Goal: Task Accomplishment & Management: Use online tool/utility

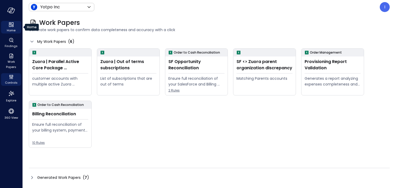
click at [13, 26] on icon "Home" at bounding box center [11, 24] width 6 height 6
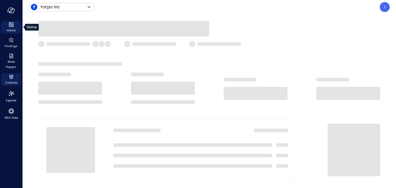
click at [18, 27] on div "Home" at bounding box center [11, 27] width 20 height 13
click at [15, 27] on div "Home" at bounding box center [11, 27] width 20 height 13
click at [14, 26] on div "Home" at bounding box center [11, 27] width 20 height 13
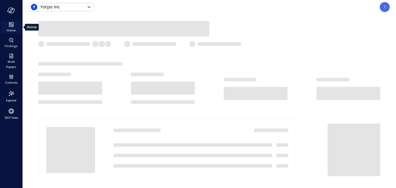
click at [14, 26] on div "Home" at bounding box center [11, 27] width 20 height 13
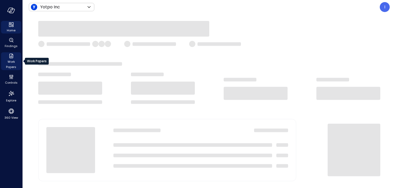
click at [14, 68] on span "Work Papers" at bounding box center [11, 64] width 16 height 10
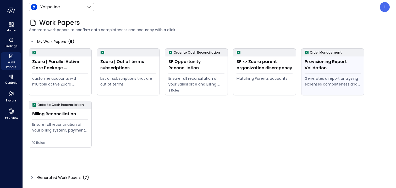
click at [312, 75] on div "Provisioning Report Validation Generates a report analyzing expenses completene…" at bounding box center [332, 76] width 62 height 39
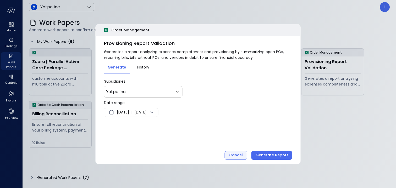
click at [241, 152] on button "Cancel" at bounding box center [236, 155] width 23 height 9
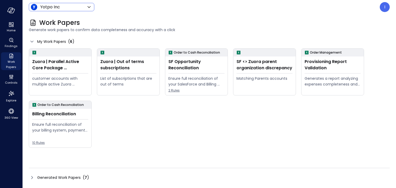
click at [83, 9] on body "Home Findings Work Papers Controls Explore 360 View Yotpo Inc ****** ​ I Work P…" at bounding box center [198, 94] width 396 height 188
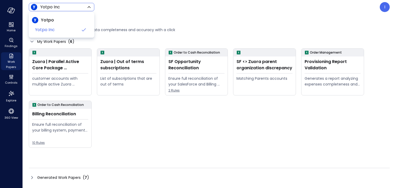
click at [324, 65] on div at bounding box center [198, 94] width 396 height 188
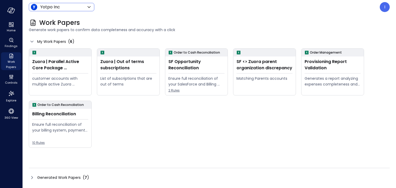
click at [86, 8] on icon at bounding box center [89, 7] width 6 height 6
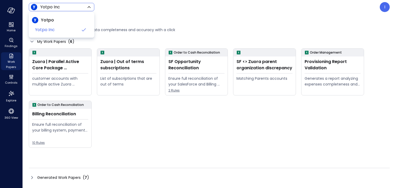
click at [323, 64] on div at bounding box center [198, 94] width 396 height 188
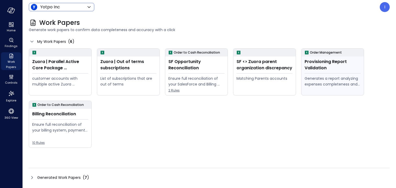
click at [318, 67] on div "Provisioning Report Validation" at bounding box center [332, 65] width 56 height 13
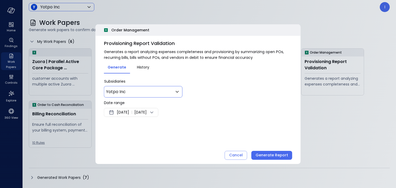
click at [152, 90] on body "Home Findings Work Papers Controls Explore 360 View Yotpo Inc ****** ​ I Work P…" at bounding box center [198, 94] width 396 height 188
click at [212, 88] on div at bounding box center [198, 94] width 396 height 188
click at [127, 96] on div "Yotpo Inc ** ​" at bounding box center [143, 92] width 79 height 12
click at [125, 96] on div "Yotpo Inc ** ​" at bounding box center [143, 92] width 79 height 12
click at [112, 95] on div "Yotpo Inc ** ​" at bounding box center [143, 92] width 79 height 12
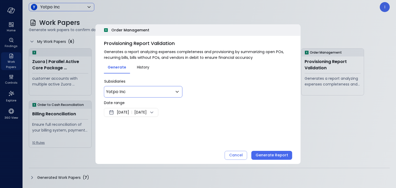
click at [153, 90] on body "Home Findings Work Papers Controls Explore 360 View Yotpo Inc ****** ​ I Work P…" at bounding box center [198, 94] width 396 height 188
click at [249, 96] on div at bounding box center [198, 94] width 396 height 188
click at [121, 109] on span "[DATE]" at bounding box center [123, 112] width 12 height 6
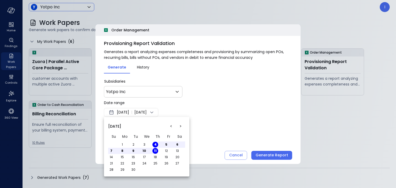
click at [121, 127] on span "[DATE]" at bounding box center [114, 127] width 13 height 6
click at [121, 126] on span "[DATE]" at bounding box center [114, 127] width 13 height 6
click at [171, 126] on button "<" at bounding box center [170, 126] width 9 height 9
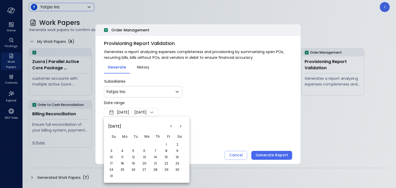
click at [169, 127] on button "<" at bounding box center [170, 126] width 9 height 9
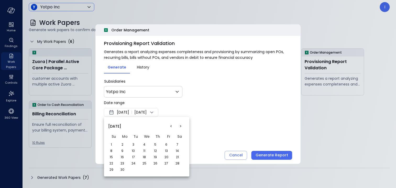
click at [169, 127] on button "<" at bounding box center [170, 126] width 9 height 9
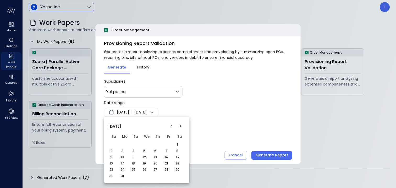
click at [169, 127] on button "<" at bounding box center [170, 126] width 9 height 9
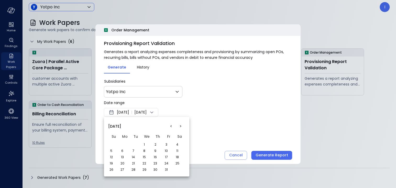
click at [169, 127] on button "<" at bounding box center [170, 126] width 9 height 9
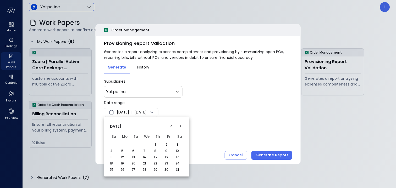
click at [169, 127] on button "<" at bounding box center [170, 126] width 9 height 9
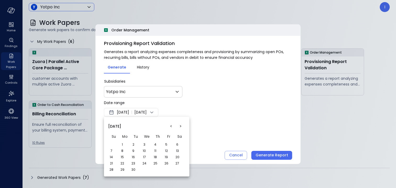
click at [169, 127] on button "<" at bounding box center [170, 126] width 9 height 9
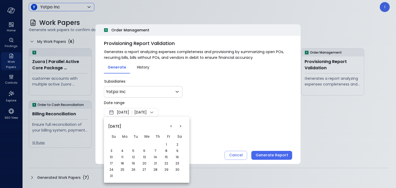
click at [169, 127] on button "<" at bounding box center [170, 126] width 9 height 9
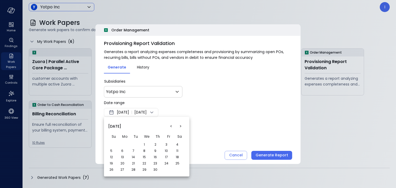
click at [147, 142] on td "1" at bounding box center [146, 145] width 11 height 6
click at [146, 146] on button "1" at bounding box center [144, 145] width 6 height 6
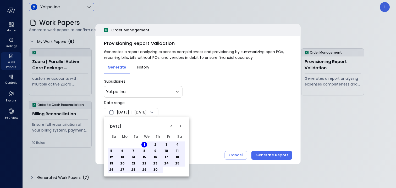
click at [200, 119] on div at bounding box center [198, 94] width 396 height 188
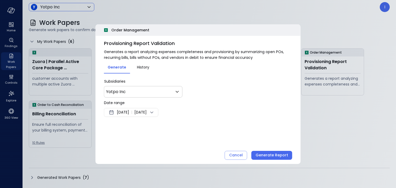
click at [126, 113] on span "[DATE]" at bounding box center [123, 112] width 12 height 6
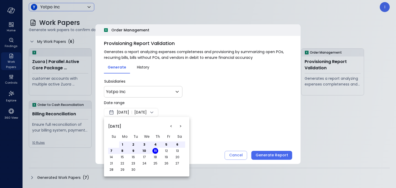
click at [201, 116] on div at bounding box center [198, 94] width 396 height 188
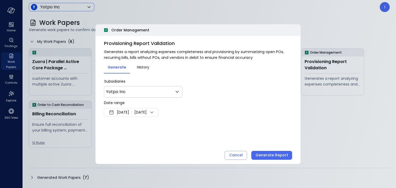
click at [145, 111] on span "[DATE]" at bounding box center [140, 112] width 12 height 6
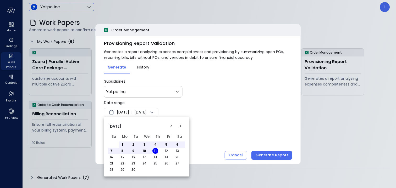
click at [170, 126] on button "<" at bounding box center [170, 126] width 9 height 9
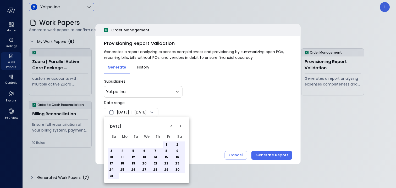
click at [170, 126] on button "<" at bounding box center [170, 126] width 9 height 9
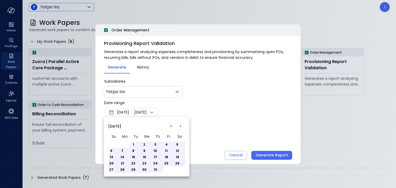
click at [170, 126] on button "<" at bounding box center [170, 126] width 9 height 9
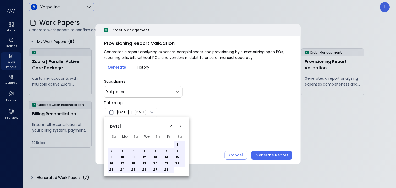
click at [170, 126] on button "<" at bounding box center [170, 126] width 9 height 9
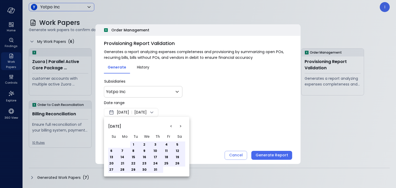
click at [170, 126] on button "<" at bounding box center [170, 126] width 9 height 9
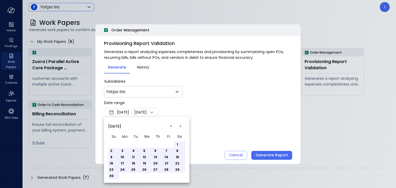
click at [170, 126] on button "<" at bounding box center [170, 126] width 9 height 9
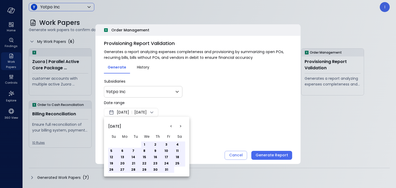
click at [170, 126] on button "<" at bounding box center [170, 126] width 9 height 9
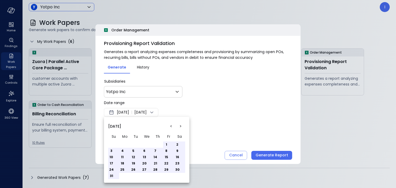
click at [170, 126] on button "<" at bounding box center [170, 126] width 9 height 9
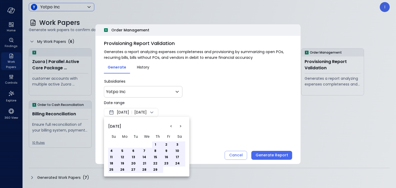
click at [170, 126] on button "<" at bounding box center [170, 126] width 9 height 9
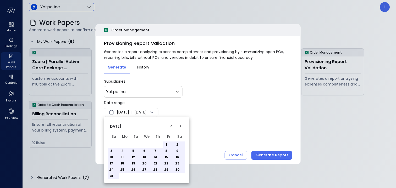
click at [170, 126] on button "<" at bounding box center [170, 126] width 9 height 9
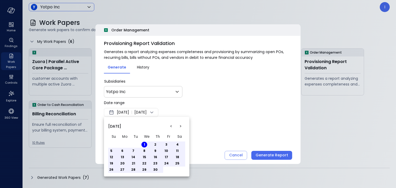
click at [170, 126] on button "<" at bounding box center [170, 126] width 9 height 9
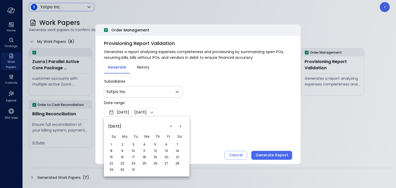
click at [170, 126] on button "<" at bounding box center [170, 126] width 9 height 9
click at [165, 145] on button "1" at bounding box center [166, 145] width 6 height 6
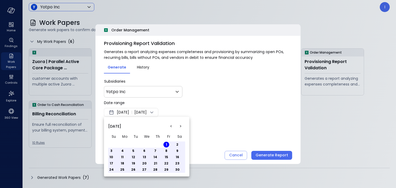
click at [214, 138] on div at bounding box center [198, 94] width 396 height 188
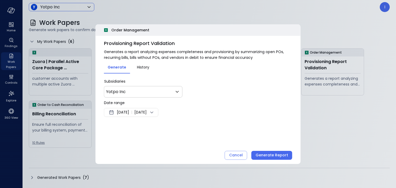
click at [263, 156] on div "Generate Report" at bounding box center [272, 155] width 32 height 7
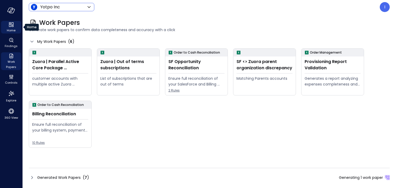
click at [15, 25] on div "Home" at bounding box center [11, 27] width 20 height 13
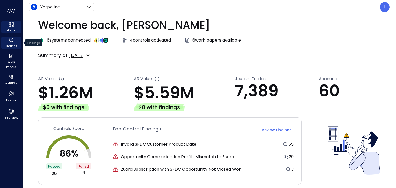
click at [11, 46] on span "Findings" at bounding box center [11, 45] width 13 height 5
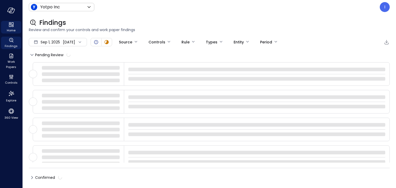
click at [8, 27] on div "Home" at bounding box center [11, 27] width 20 height 13
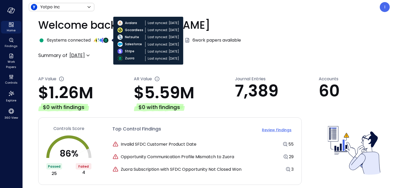
click at [102, 41] on img at bounding box center [101, 40] width 5 height 5
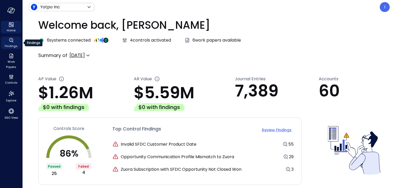
click at [10, 42] on icon "Findings" at bounding box center [11, 40] width 4 height 4
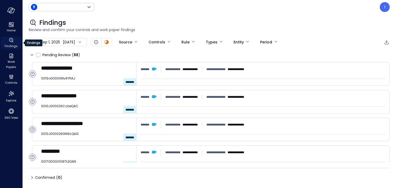
type input "******"
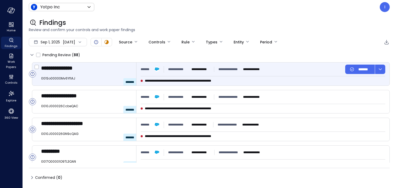
click at [70, 71] on span "**********" at bounding box center [61, 68] width 41 height 7
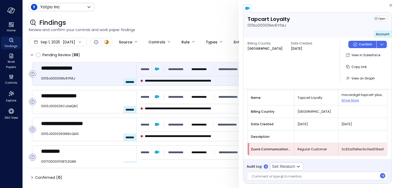
scroll to position [59, 0]
click at [272, 178] on div at bounding box center [315, 176] width 126 height 5
click at [5, 80] on span "Controls" at bounding box center [11, 82] width 13 height 5
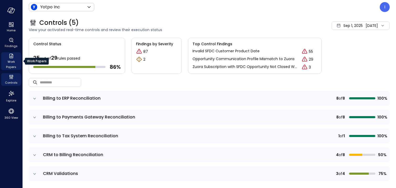
click at [9, 63] on span "Work Papers" at bounding box center [11, 64] width 16 height 10
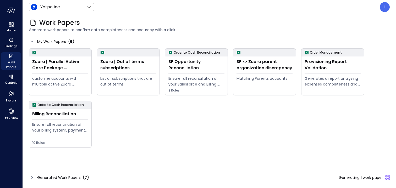
click at [30, 180] on icon at bounding box center [32, 178] width 6 height 6
